Goal: Check status: Check status

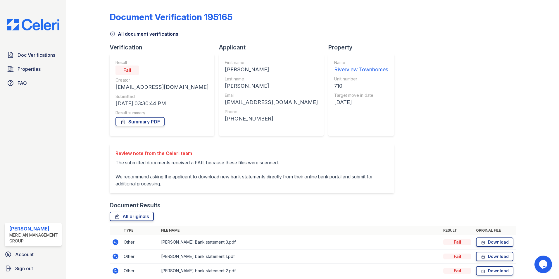
click at [113, 34] on icon at bounding box center [113, 34] width 6 height 6
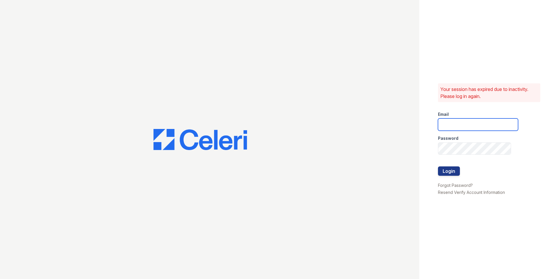
type input "ehudson@mmgmgt.com"
click at [455, 174] on button "Login" at bounding box center [449, 170] width 22 height 9
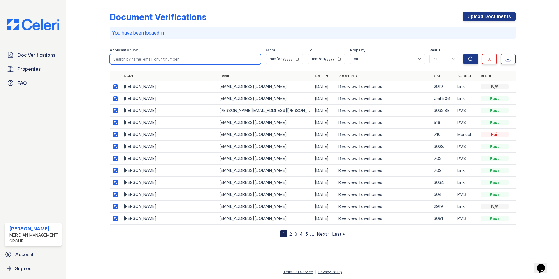
click at [156, 59] on input "search" at bounding box center [185, 59] width 151 height 11
type input "[PERSON_NAME]"
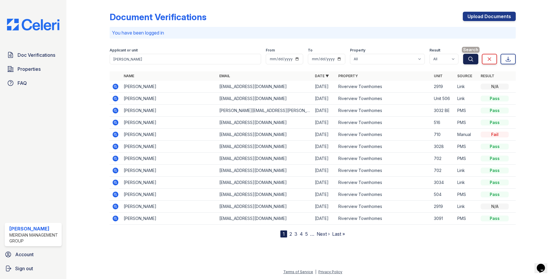
click at [476, 60] on button "Search" at bounding box center [470, 59] width 15 height 11
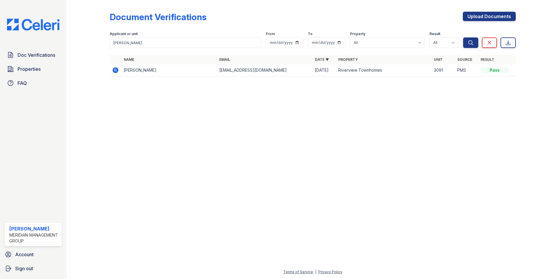
click at [116, 70] on icon at bounding box center [115, 70] width 7 height 7
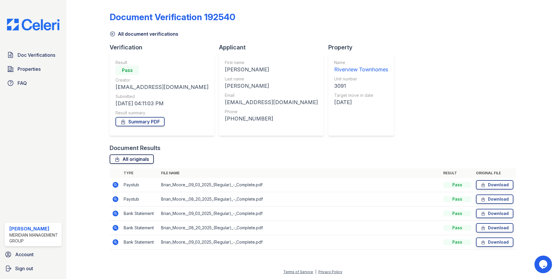
click at [130, 161] on link "All originals" at bounding box center [132, 158] width 44 height 9
click at [123, 124] on icon at bounding box center [123, 121] width 3 height 5
